Goal: Task Accomplishment & Management: Manage account settings

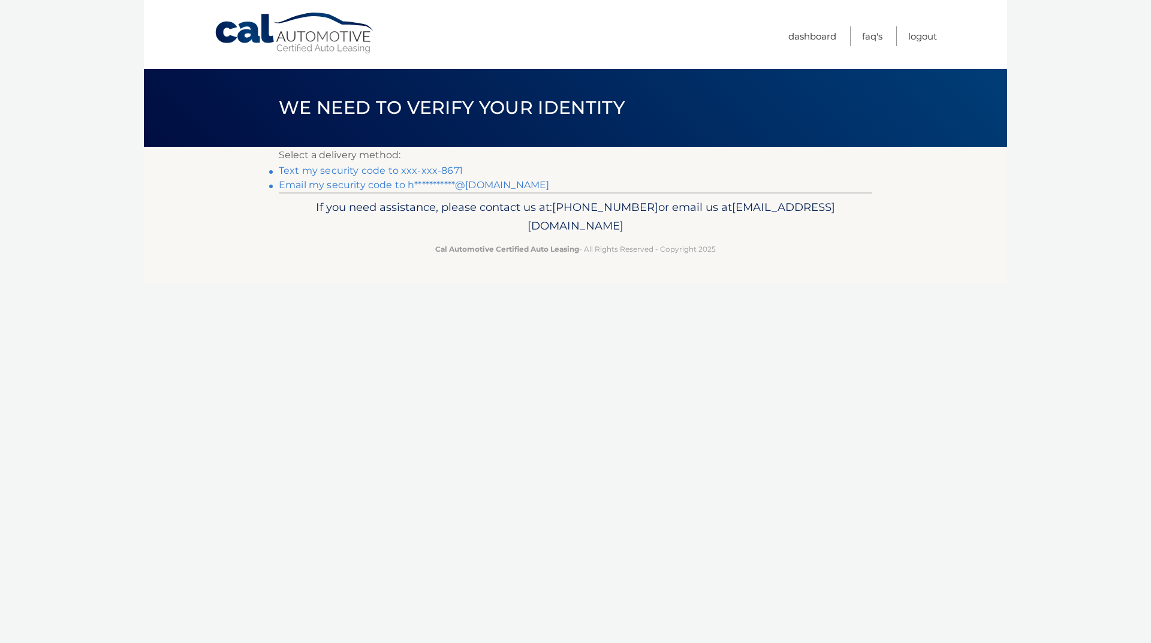
click at [351, 171] on link "Text my security code to xxx-xxx-8671" at bounding box center [371, 170] width 184 height 11
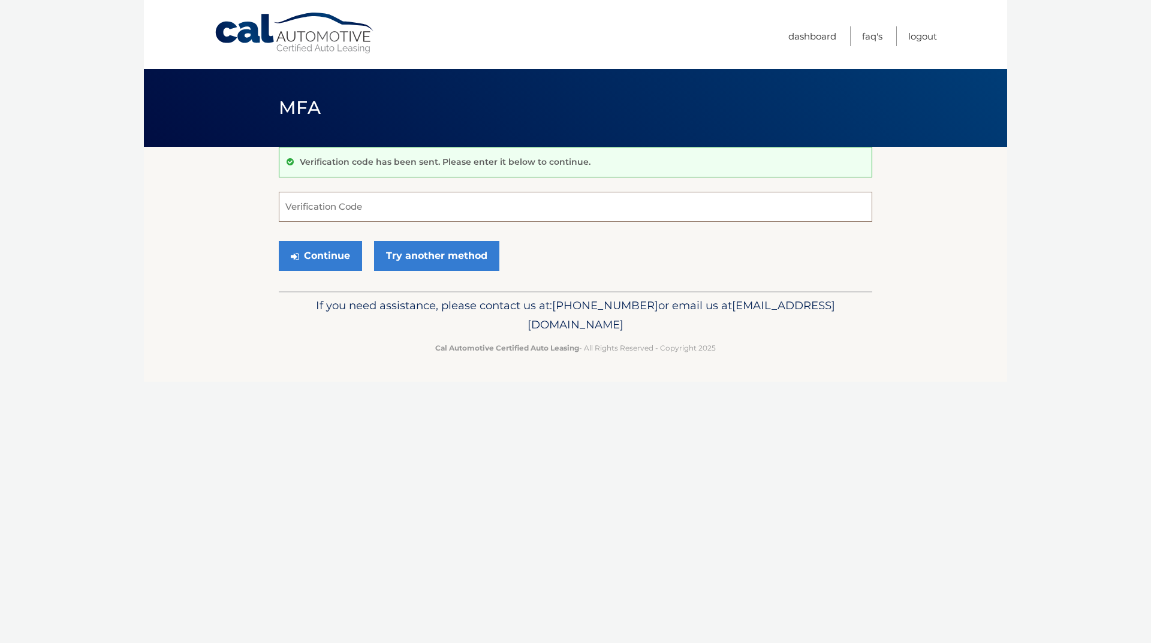
click at [357, 209] on input "Verification Code" at bounding box center [575, 207] width 593 height 30
type input "403392"
click at [327, 262] on button "Continue" at bounding box center [320, 256] width 83 height 30
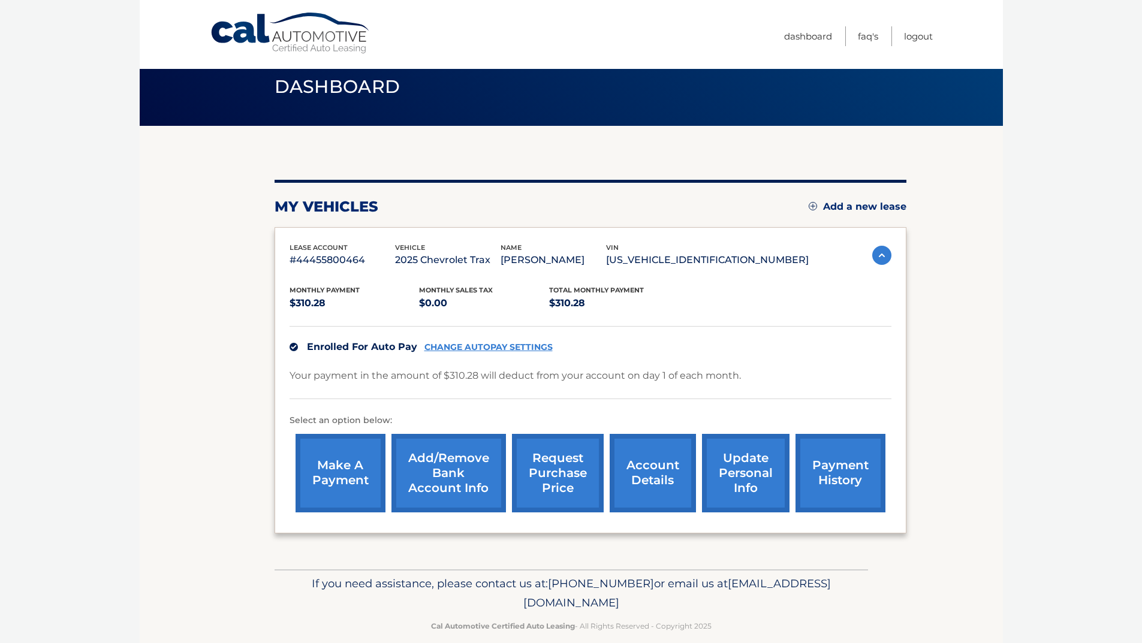
scroll to position [38, 0]
